Goal: Information Seeking & Learning: Learn about a topic

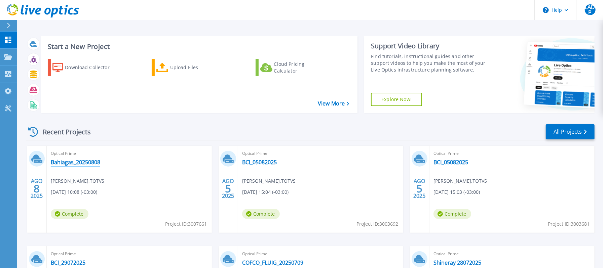
click at [75, 162] on link "Bahiagas_20250808" at bounding box center [75, 162] width 49 height 7
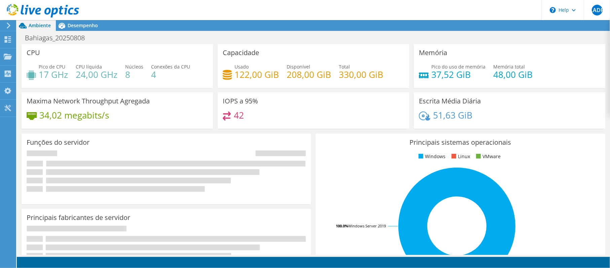
click at [30, 2] on div at bounding box center [39, 11] width 79 height 23
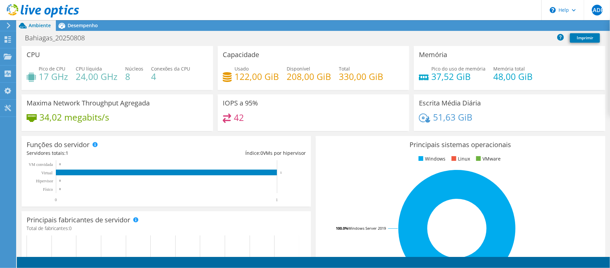
click at [40, 11] on icon at bounding box center [43, 11] width 72 height 14
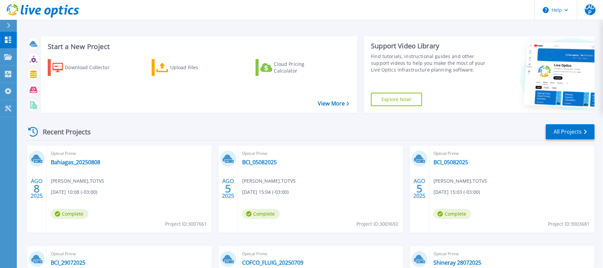
click at [230, 128] on div "Recent Projects All Projects" at bounding box center [310, 132] width 569 height 17
click at [50, 11] on icon at bounding box center [43, 11] width 72 height 14
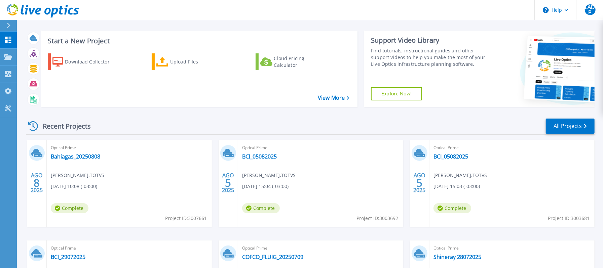
scroll to position [45, 0]
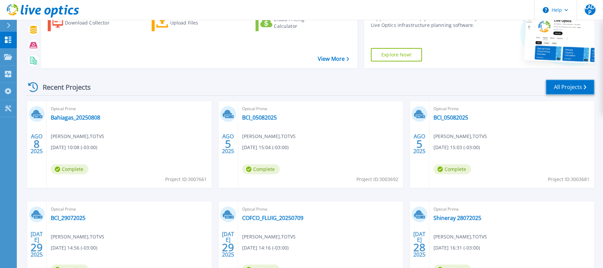
click at [565, 85] on link "All Projects" at bounding box center [570, 87] width 49 height 15
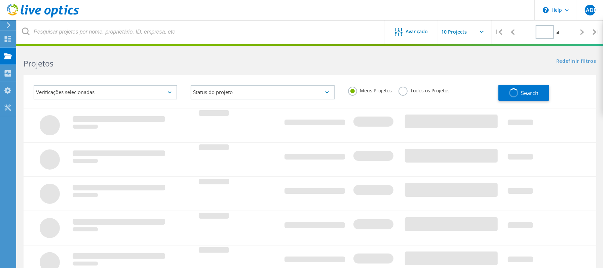
type input "1"
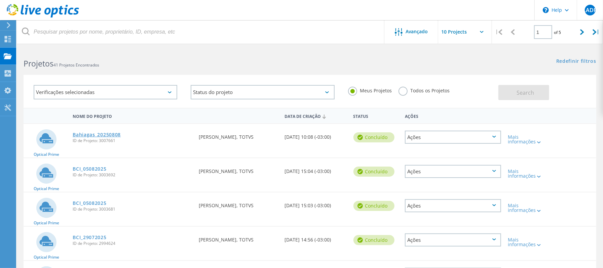
click at [108, 133] on link "Bahiagas_20250808" at bounding box center [97, 135] width 48 height 5
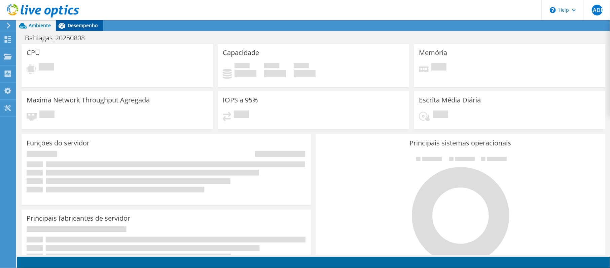
click at [88, 26] on span "Desempenho" at bounding box center [83, 25] width 30 height 6
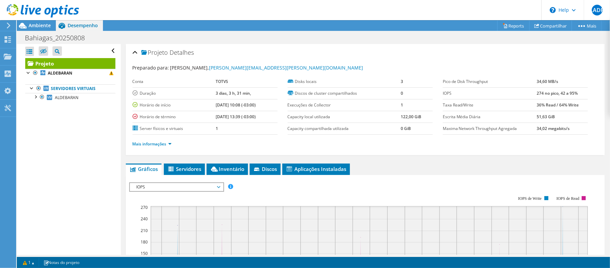
drag, startPoint x: 262, startPoint y: 117, endPoint x: 205, endPoint y: 118, distance: 57.5
click at [205, 118] on tr "Horário de término [DATE] 13:39 (-03:00)" at bounding box center [205, 117] width 145 height 12
click at [251, 125] on td "1" at bounding box center [247, 129] width 62 height 12
drag, startPoint x: 263, startPoint y: 118, endPoint x: 230, endPoint y: 123, distance: 32.7
click at [205, 116] on tr "Horário de término [DATE] 13:39 (-03:00)" at bounding box center [205, 117] width 145 height 12
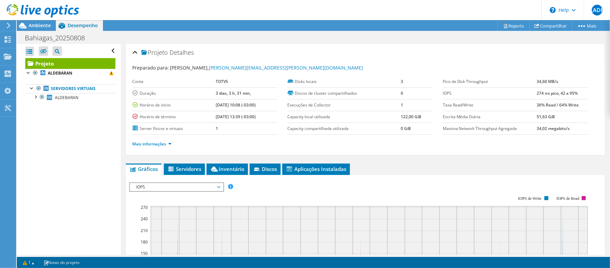
click at [246, 128] on td "1" at bounding box center [247, 129] width 62 height 12
click at [85, 70] on link "ALDEBARAN" at bounding box center [70, 73] width 90 height 9
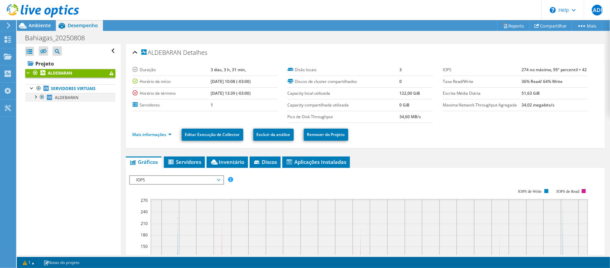
click at [36, 99] on div at bounding box center [35, 96] width 7 height 7
click at [75, 135] on link "Interfaces de rede" at bounding box center [70, 132] width 90 height 9
click at [76, 134] on link "Interfaces de rede" at bounding box center [70, 132] width 90 height 9
click at [37, 134] on div at bounding box center [38, 131] width 7 height 7
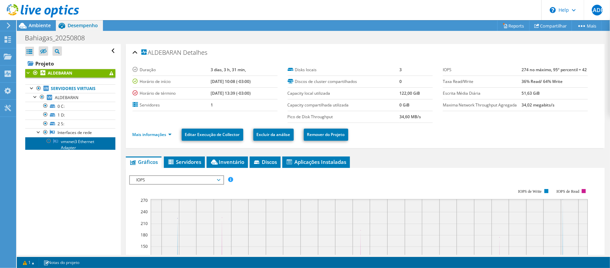
click at [62, 143] on link "vmxnet3 Ethernet Adapter" at bounding box center [70, 144] width 90 height 15
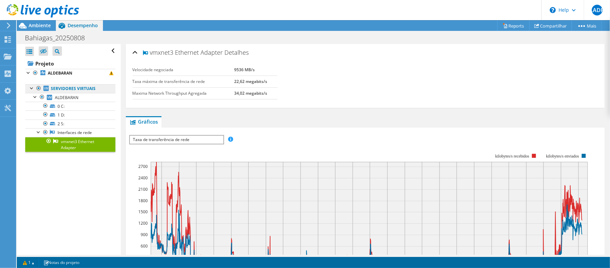
click at [65, 89] on link "Servidores virtuais" at bounding box center [70, 88] width 90 height 9
click at [68, 99] on span "ALDEBARAN" at bounding box center [67, 98] width 24 height 6
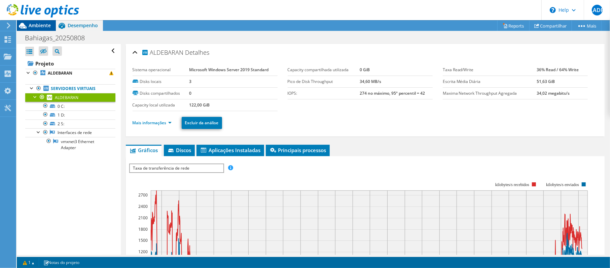
click at [39, 24] on span "Ambiente" at bounding box center [40, 25] width 22 height 6
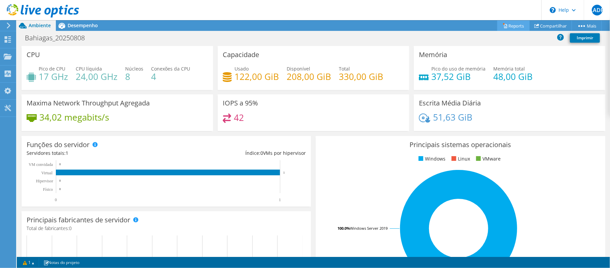
click at [505, 26] on link "Reports" at bounding box center [513, 26] width 32 height 10
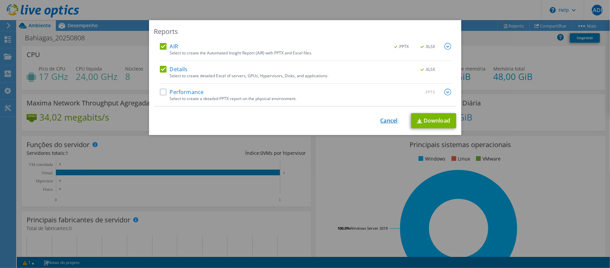
click at [383, 119] on link "Cancel" at bounding box center [388, 121] width 17 height 6
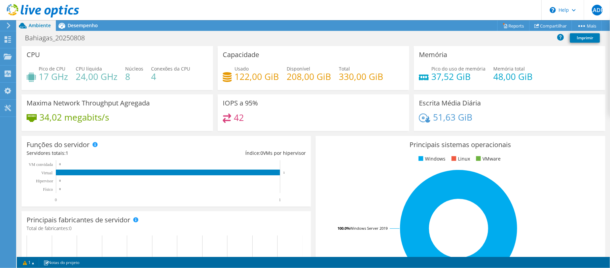
click at [300, 120] on div "42" at bounding box center [313, 121] width 181 height 14
click at [59, 12] on icon at bounding box center [43, 11] width 72 height 14
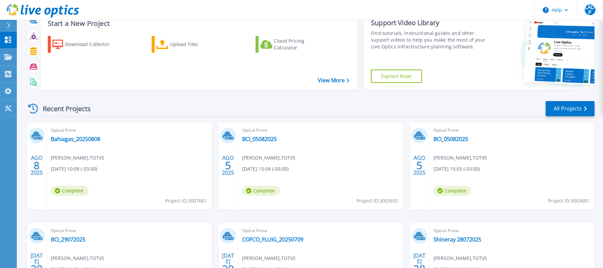
scroll to position [45, 0]
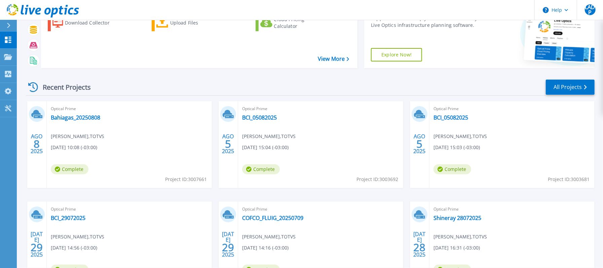
click at [207, 179] on span "Project ID: 3003692" at bounding box center [186, 179] width 42 height 7
click at [207, 181] on span "Project ID: 3003692" at bounding box center [186, 179] width 42 height 7
drag, startPoint x: 400, startPoint y: 181, endPoint x: 364, endPoint y: 181, distance: 36.3
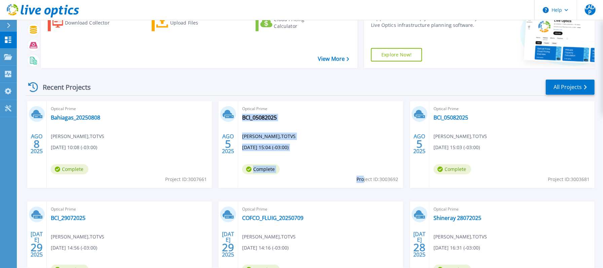
click at [364, 181] on div "Optical Prime BCI_05082025 Lucas Adreani de Piza , TOTVS 08/05/2025, 15:04 (-03…" at bounding box center [320, 144] width 165 height 87
click at [207, 182] on span "Project ID: 3003692" at bounding box center [186, 179] width 42 height 7
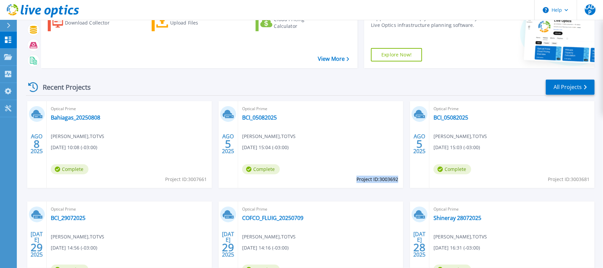
drag, startPoint x: 356, startPoint y: 179, endPoint x: 398, endPoint y: 182, distance: 41.8
click at [207, 182] on span "Project ID: 3003692" at bounding box center [186, 179] width 42 height 7
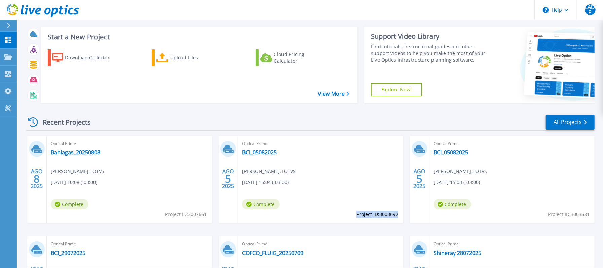
scroll to position [0, 0]
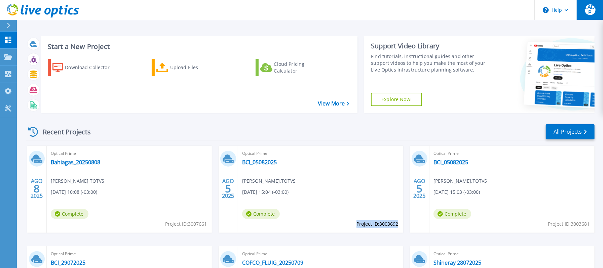
click at [587, 11] on span "LADP" at bounding box center [590, 9] width 11 height 11
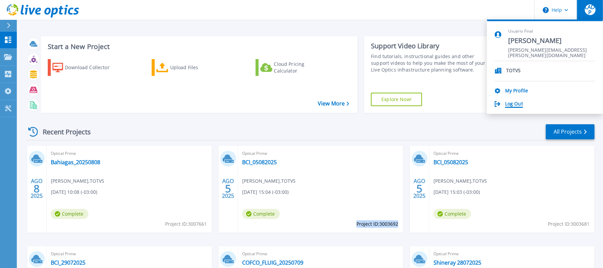
click at [515, 103] on link "Log Out" at bounding box center [514, 104] width 18 height 6
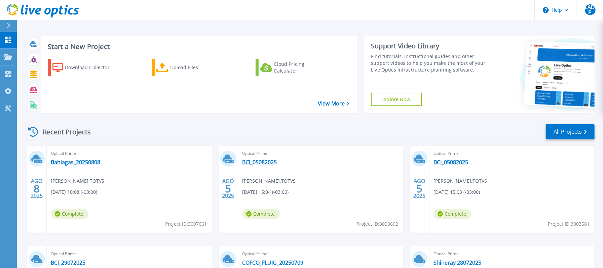
click at [47, 7] on icon at bounding box center [43, 11] width 72 height 14
click at [353, 137] on div "Recent Projects All Projects" at bounding box center [310, 132] width 569 height 17
